Goal: Information Seeking & Learning: Learn about a topic

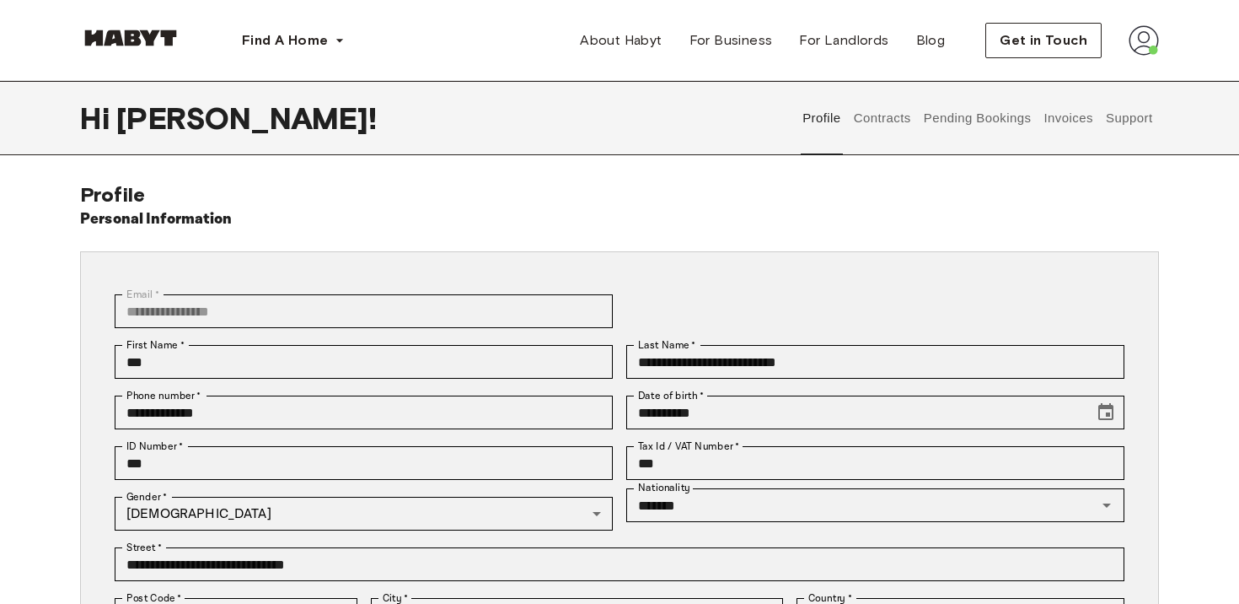
click at [984, 121] on button "Pending Bookings" at bounding box center [978, 118] width 112 height 74
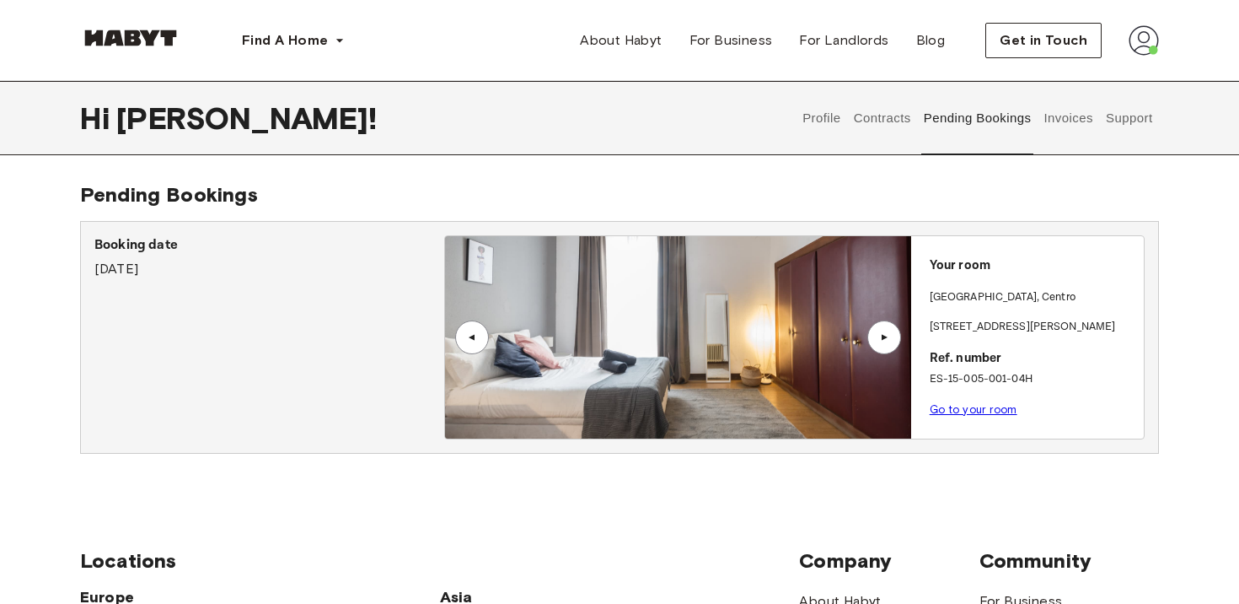
click at [902, 114] on button "Contracts" at bounding box center [883, 118] width 62 height 74
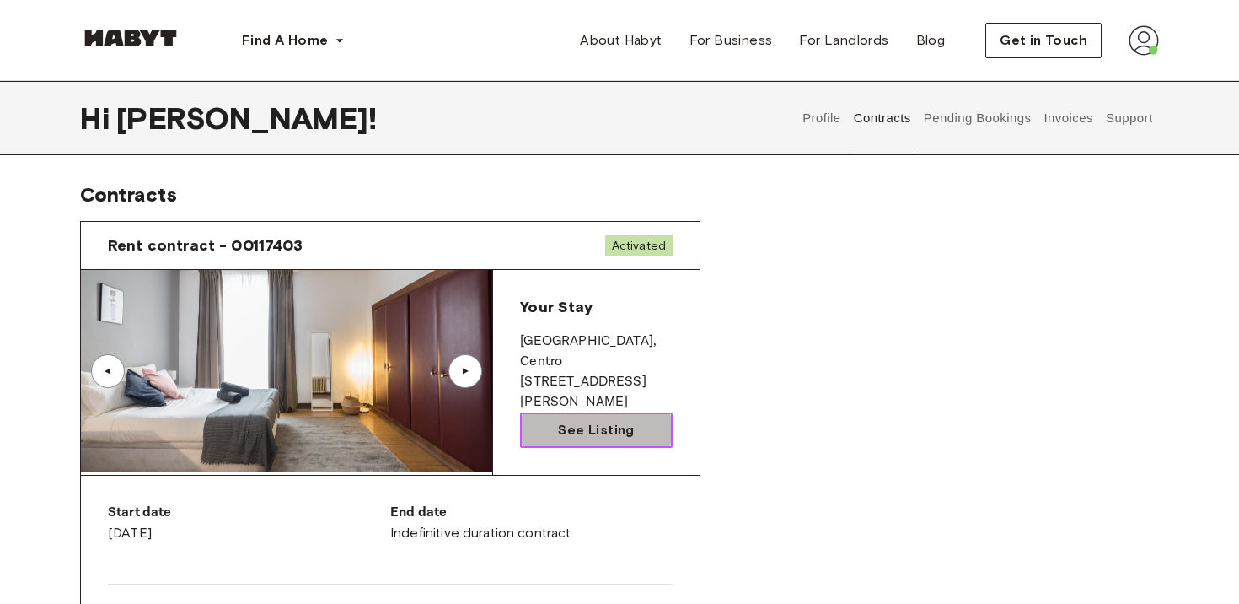
click at [561, 434] on span "See Listing" at bounding box center [596, 430] width 76 height 20
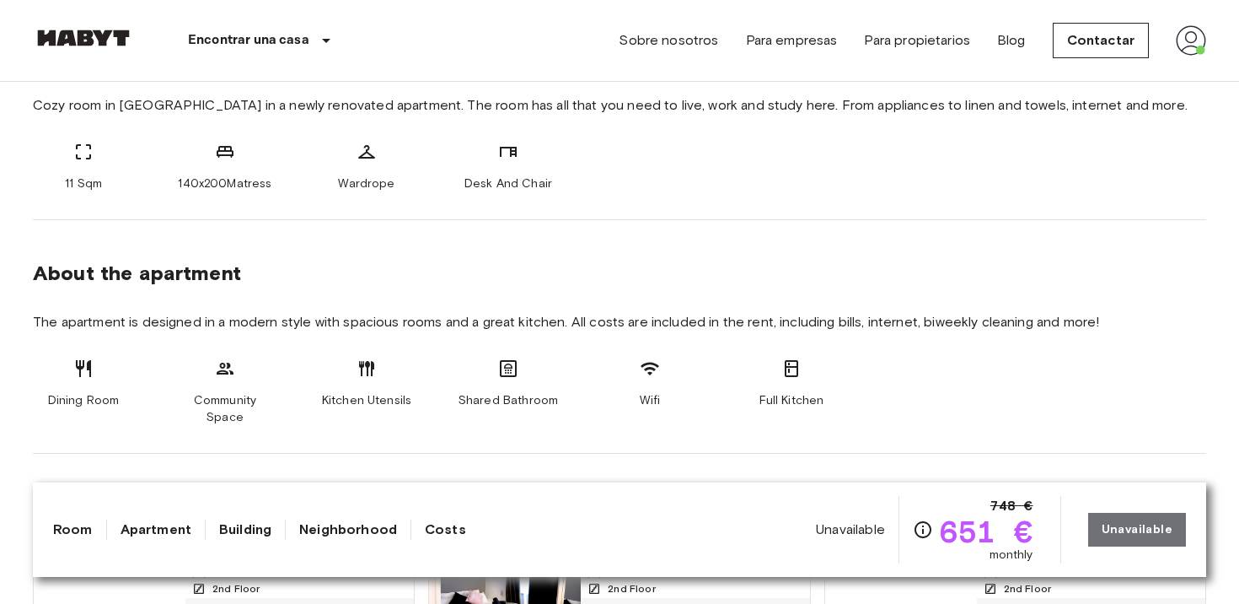
scroll to position [664, 0]
click at [90, 368] on icon at bounding box center [83, 367] width 15 height 17
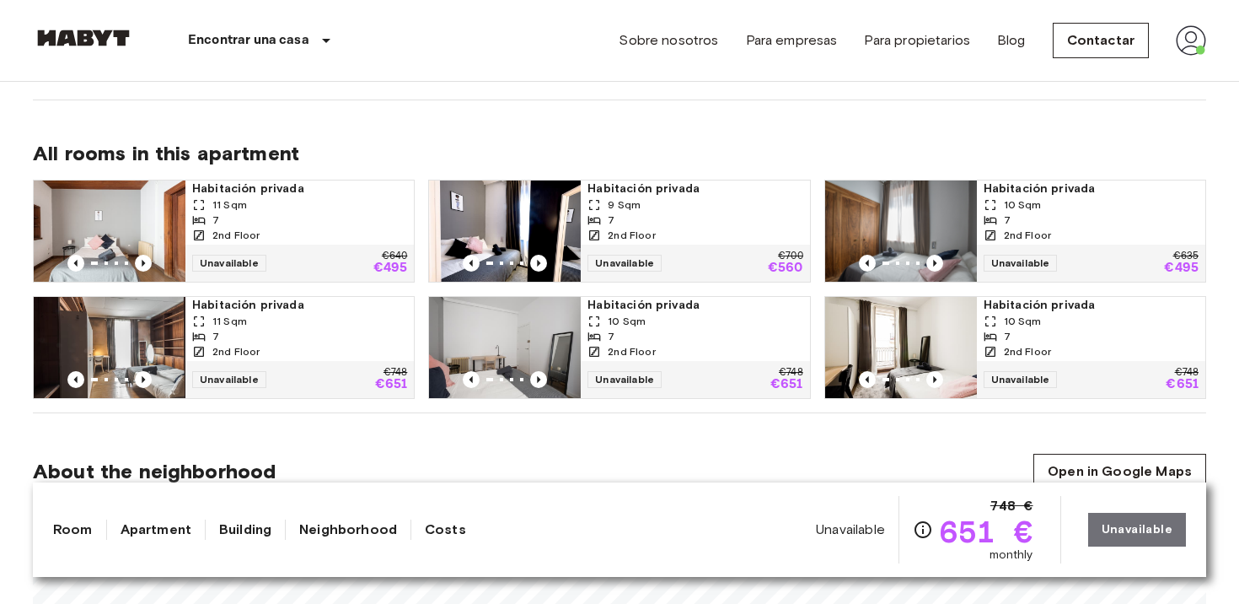
scroll to position [1019, 0]
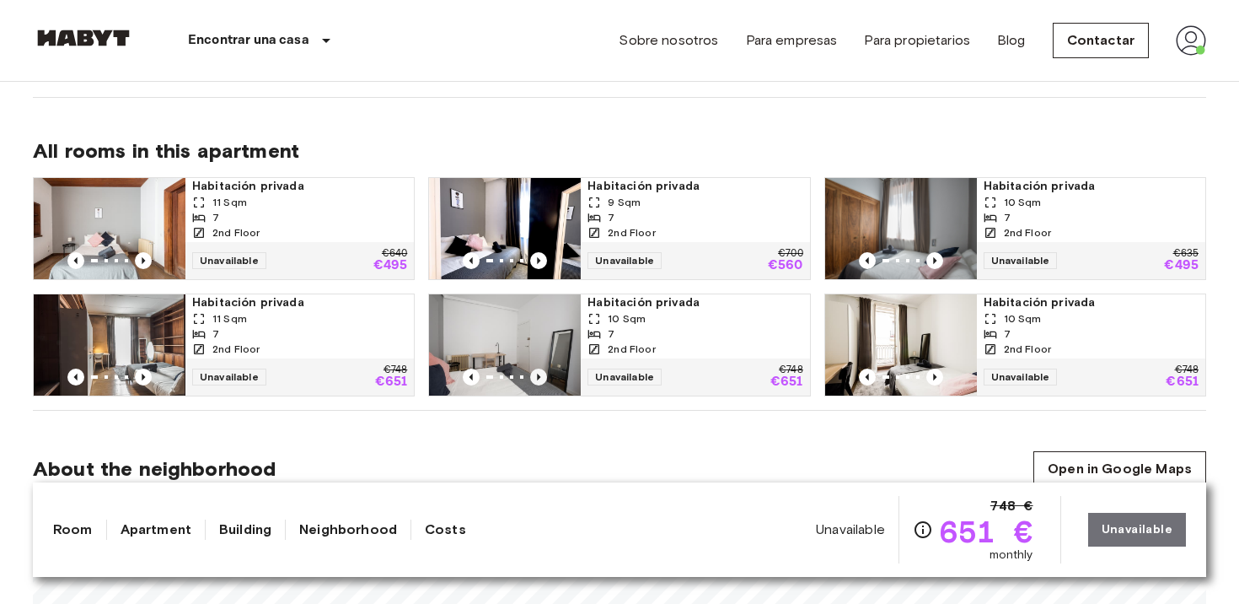
click at [545, 368] on icon "Previous image" at bounding box center [538, 376] width 17 height 17
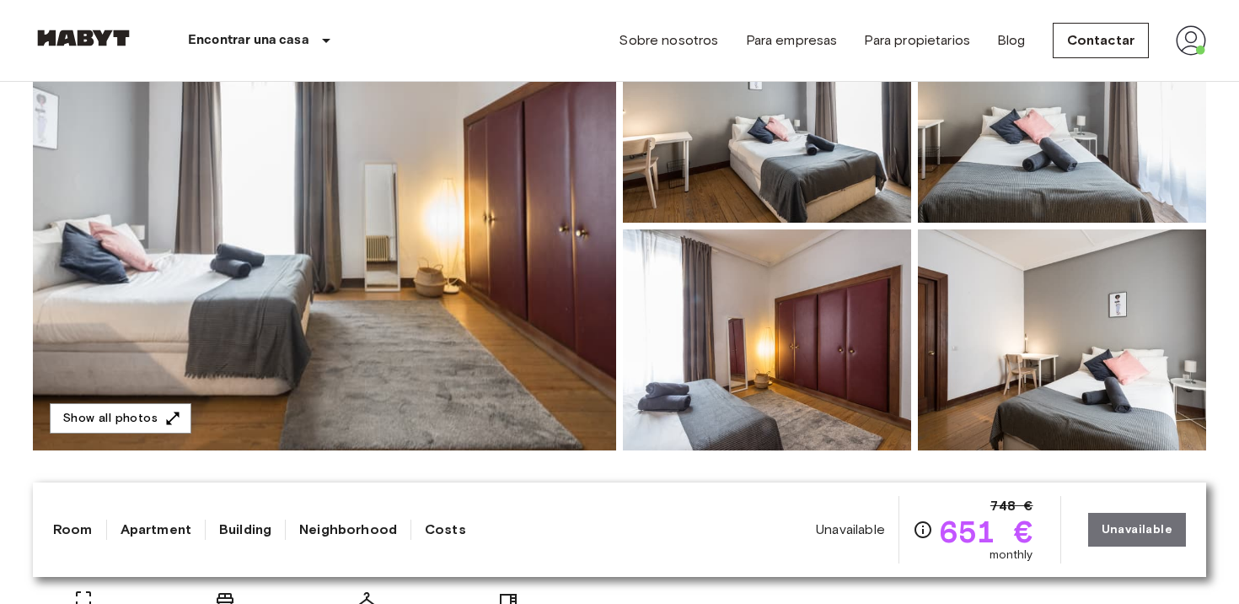
scroll to position [215, 0]
